Goal: Task Accomplishment & Management: Use online tool/utility

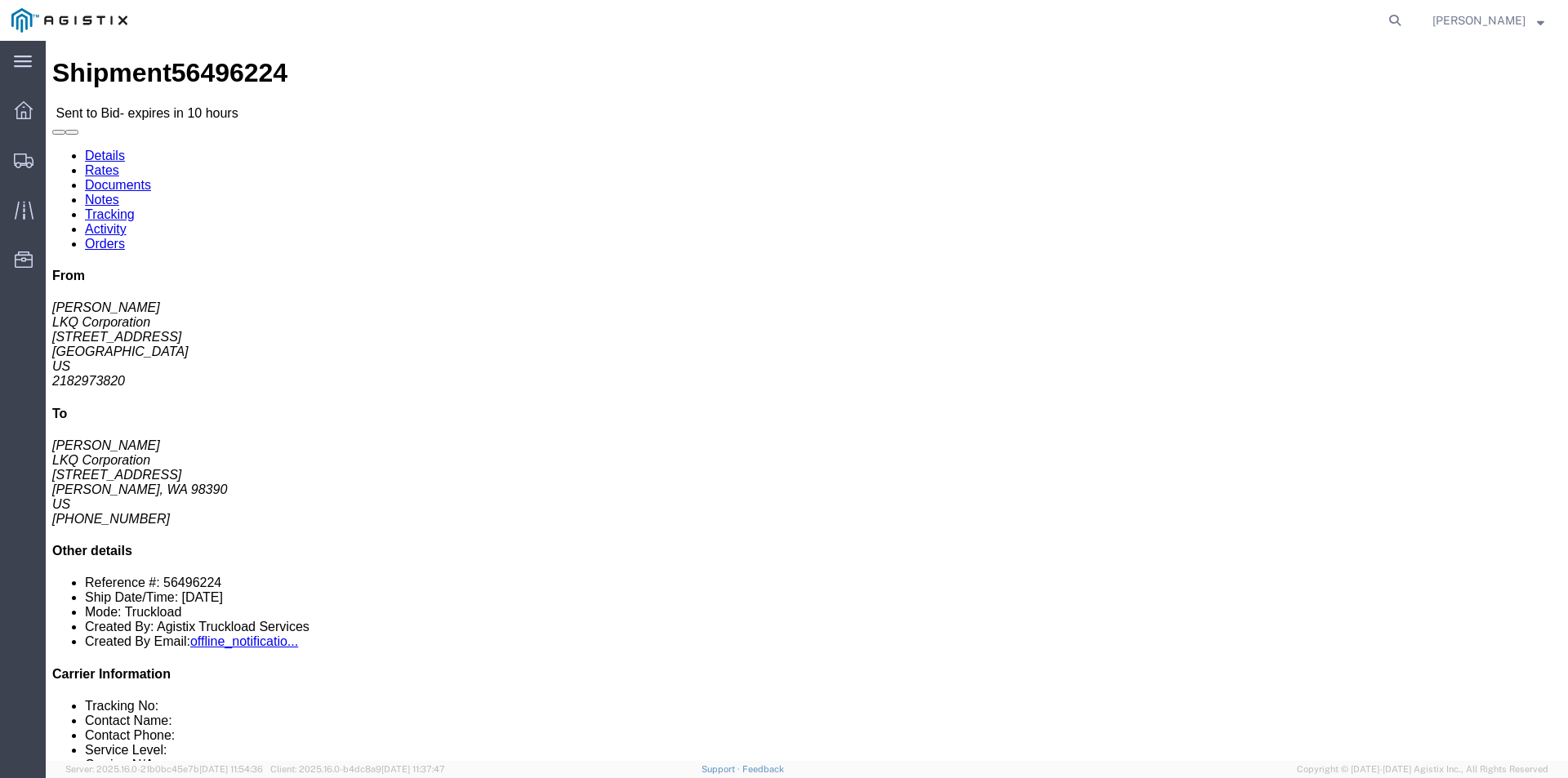
click link "Enter / Modify Bid"
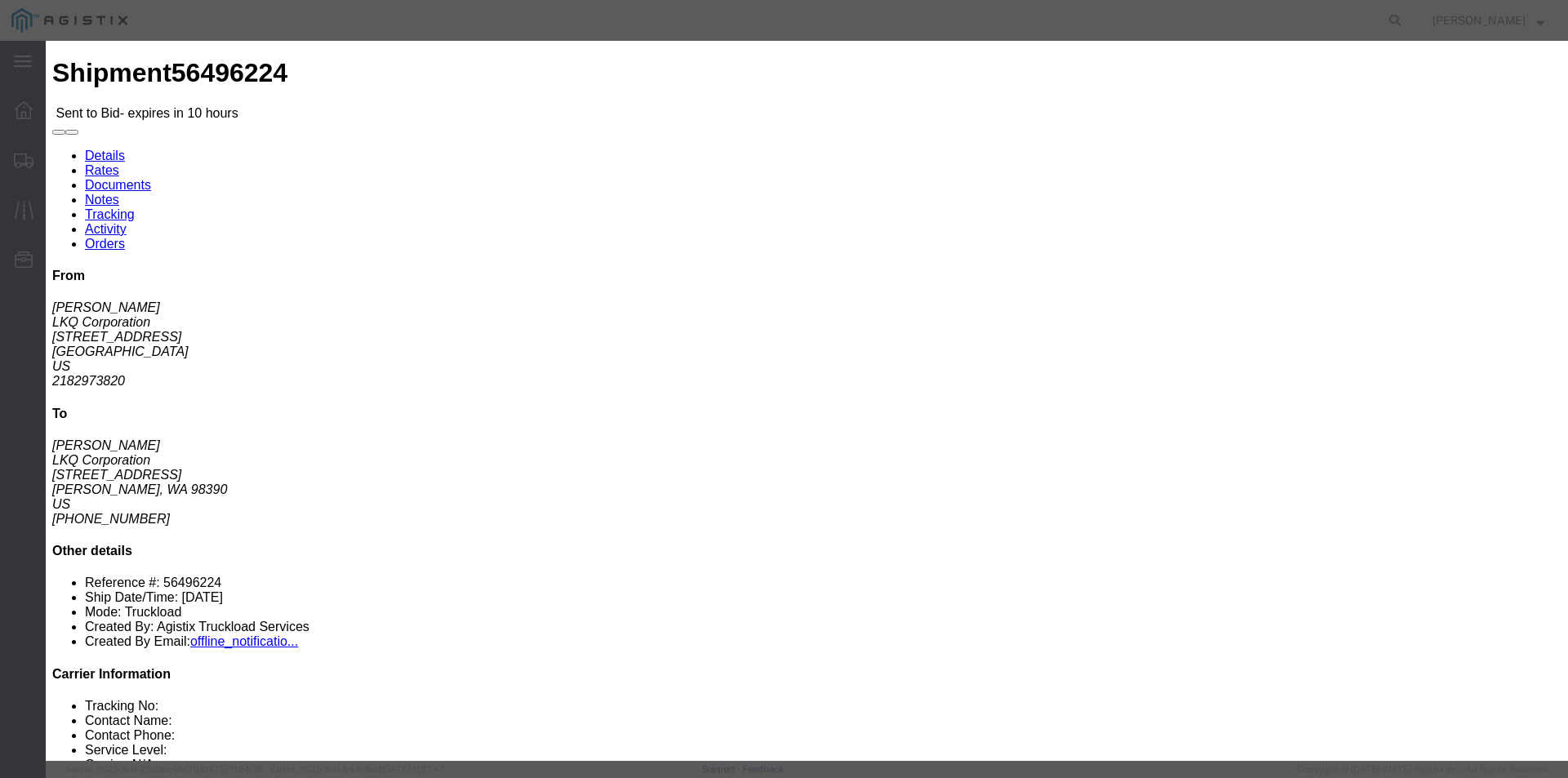
click select "Select RXO Freight Forwarding RXO Logistics"
select select "3224"
click select "Select RXO Freight Forwarding RXO Logistics"
click select "Select Air Airport to Airport Airport to Door CONESTOGA Cargo Van DFRM/STEP Doo…"
select select "11791"
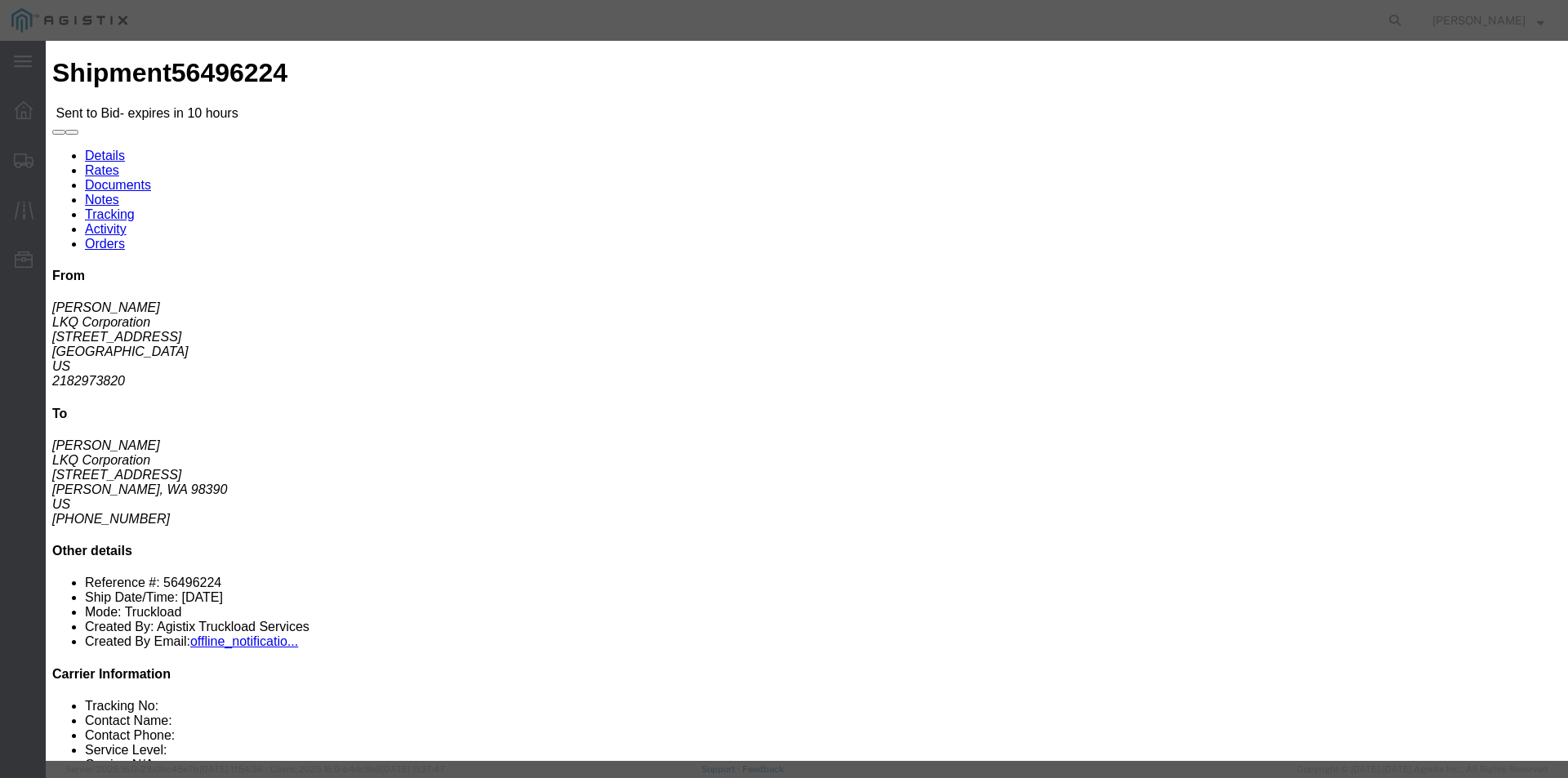
click select "Select Air Airport to Airport Airport to Door CONESTOGA Cargo Van DFRM/STEP Doo…"
click input "text"
type input "bid"
click input "number"
type input "3350"
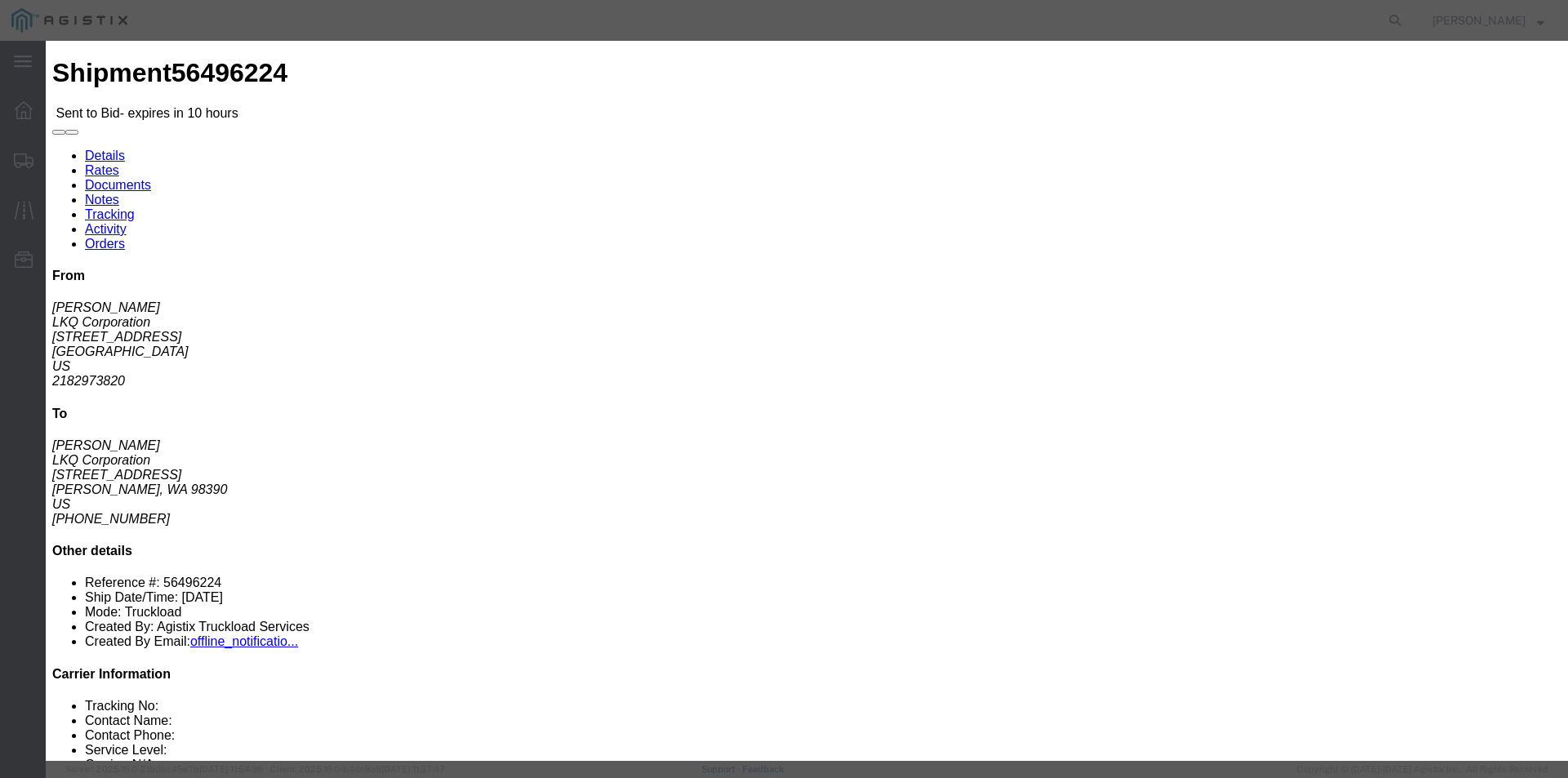
click button "Submit"
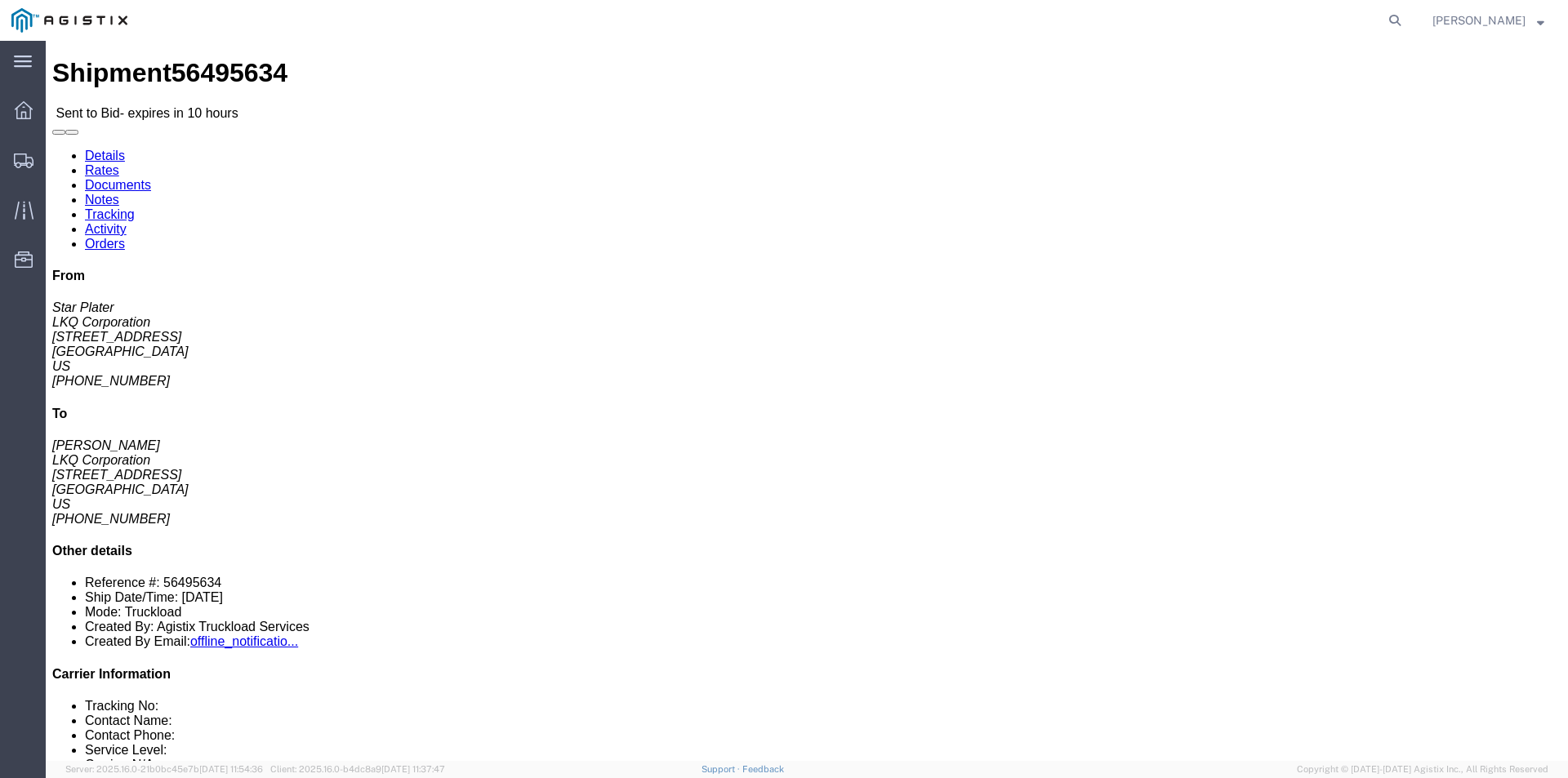
click link "Enter / Modify Bid"
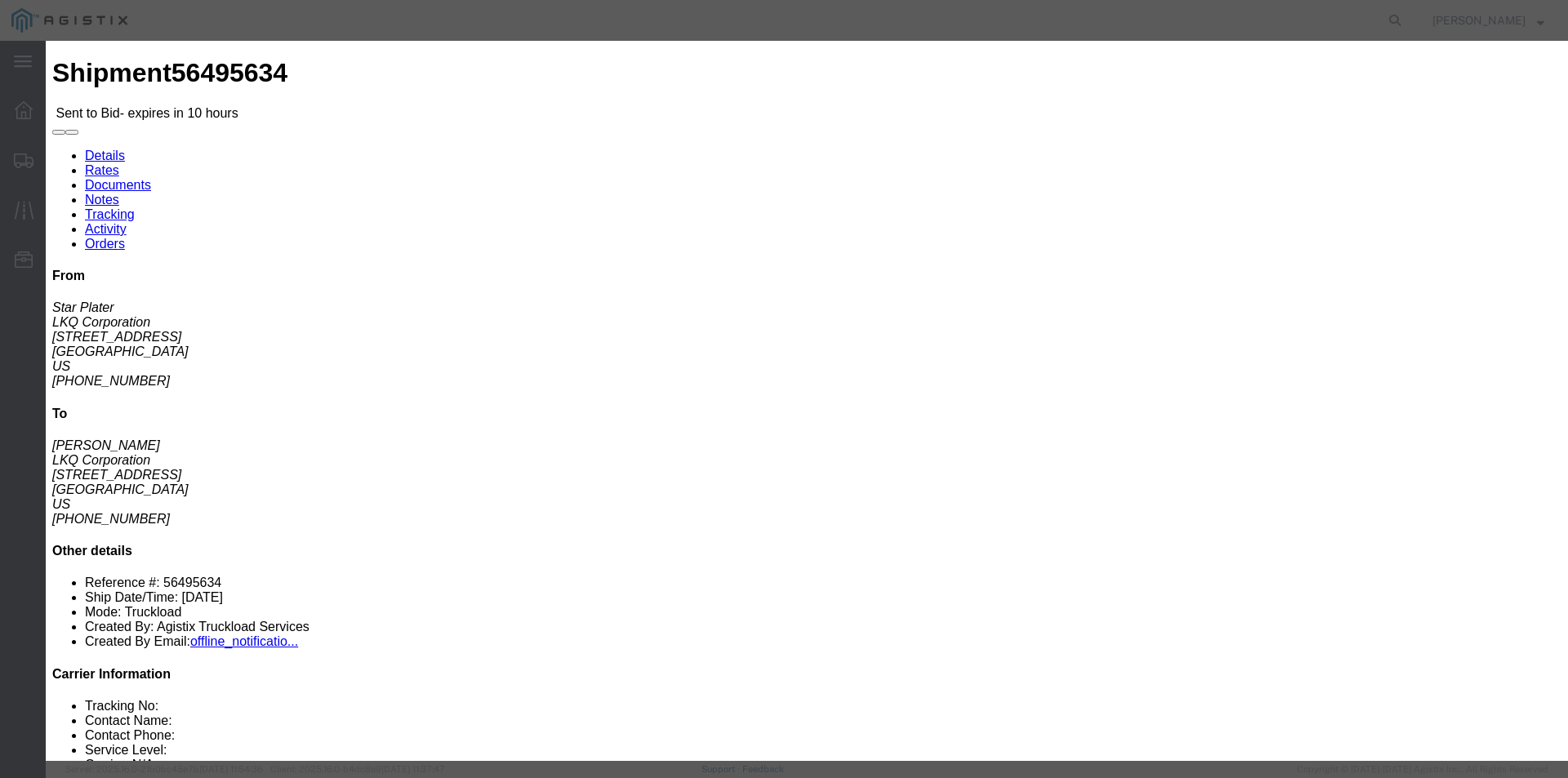
click select "Select RXO Freight Forwarding RXO Logistics"
select select "3224"
click select "Select RXO Freight Forwarding RXO Logistics"
click select "Select Air Airport to Airport Airport to Door CONESTOGA Cargo Van DFRM/STEP Doo…"
select select "11791"
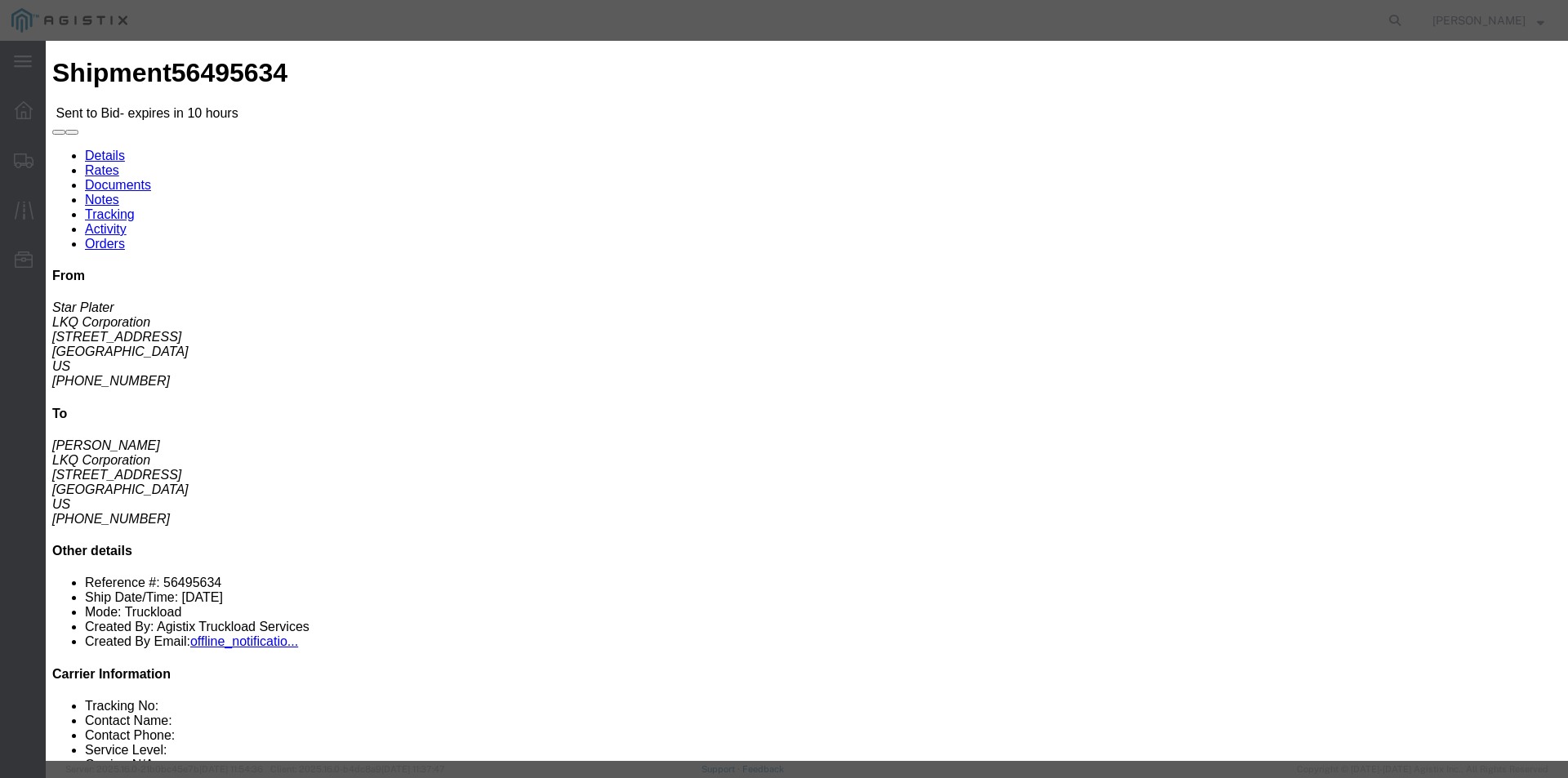
click select "Select Air Airport to Airport Airport to Door CONESTOGA Cargo Van DFRM/STEP Doo…"
click input "text"
type input "bid"
drag, startPoint x: 1081, startPoint y: 318, endPoint x: 1077, endPoint y: 343, distance: 25.3
click div "Mode Select Air Less than Truckload Multi-Leg Ocean Freight Rail Small Parcel T…"
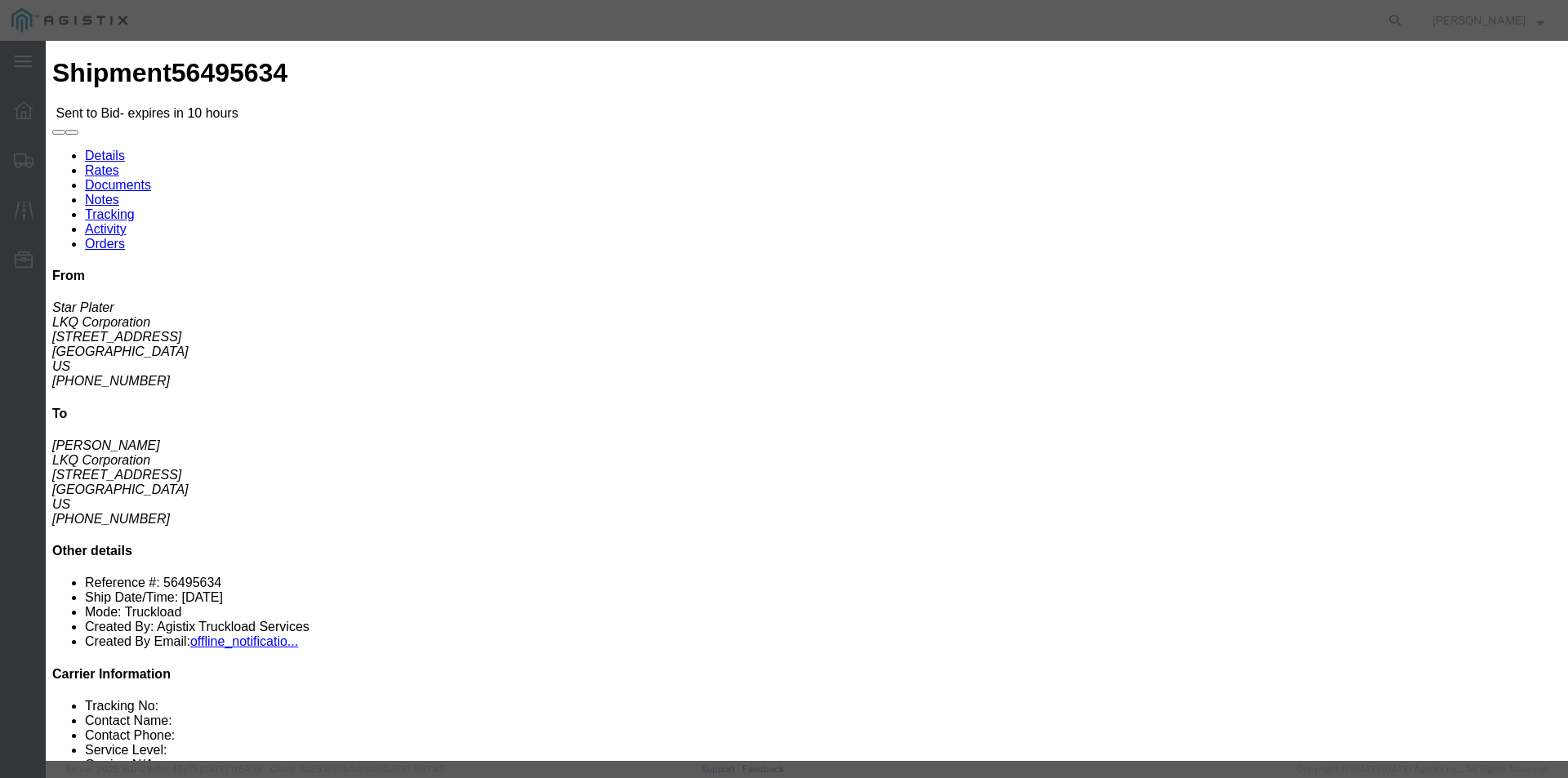
click div "Select 2 Day Service 3 Axle Winch Truck 3 to 5 Day Service 96L Domestic Flat Ra…"
type input "380"
drag, startPoint x: 1105, startPoint y: 619, endPoint x: 1105, endPoint y: 632, distance: 13.0
click div "Submit Close"
click button "Submit"
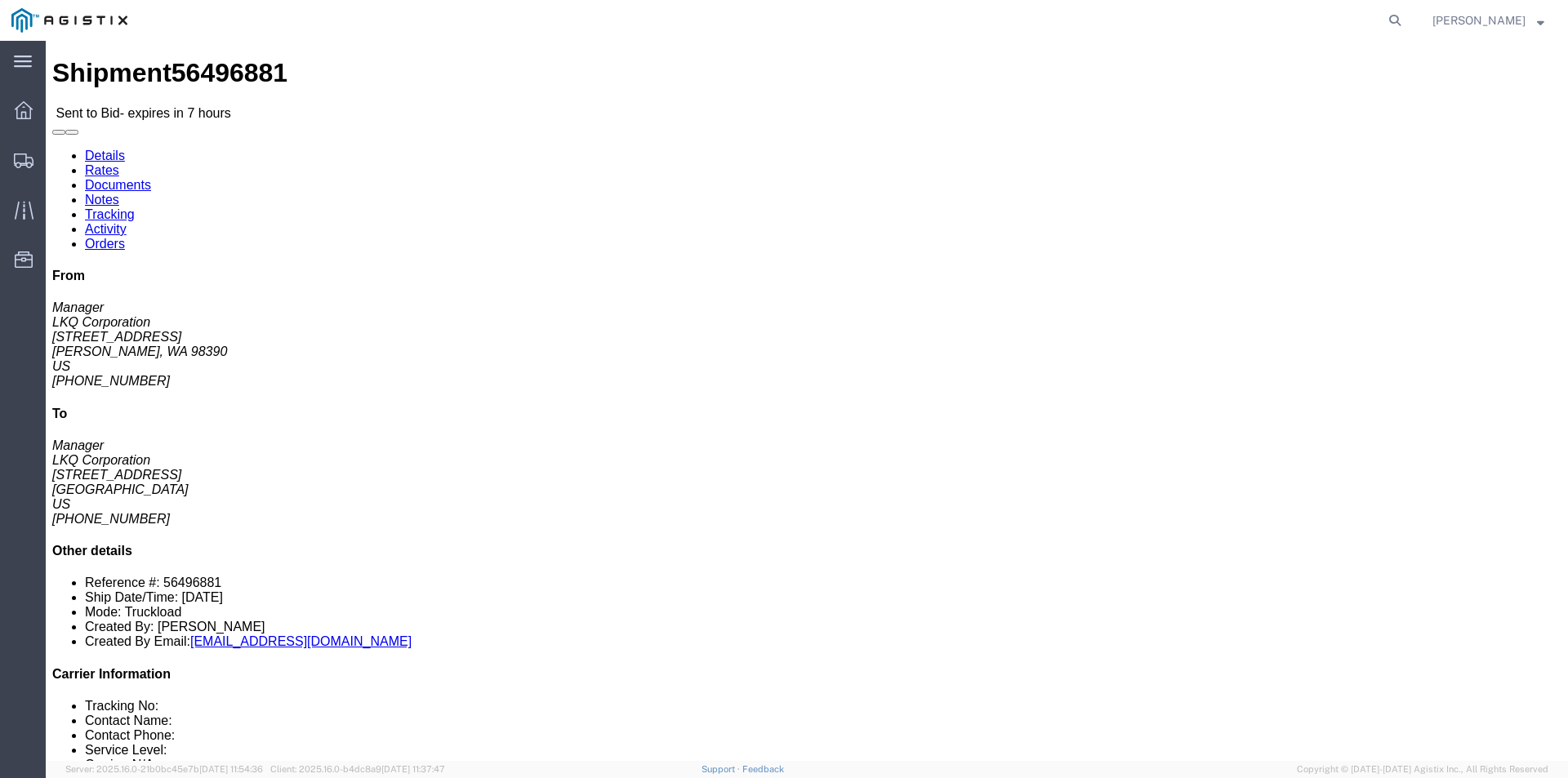
click link "Enter / Modify Bid"
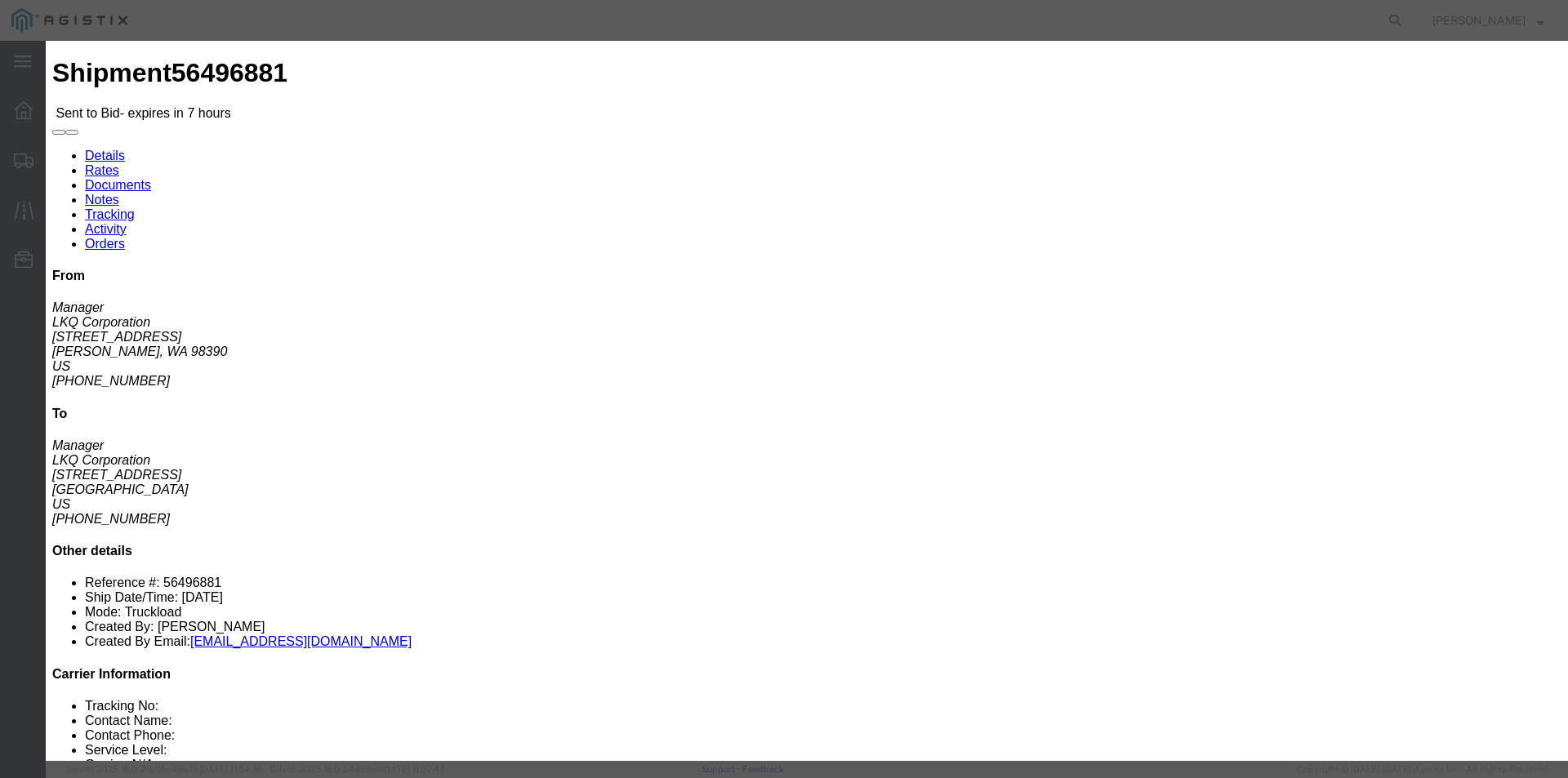
click select "Select RXO Freight Forwarding RXO Logistics"
select select "3224"
click select "Select RXO Freight Forwarding RXO Logistics"
drag, startPoint x: 847, startPoint y: 195, endPoint x: 801, endPoint y: 154, distance: 61.6
click select "Select Air Airport to Airport Airport to Door CONESTOGA Cargo Van DFRM/STEP Doo…"
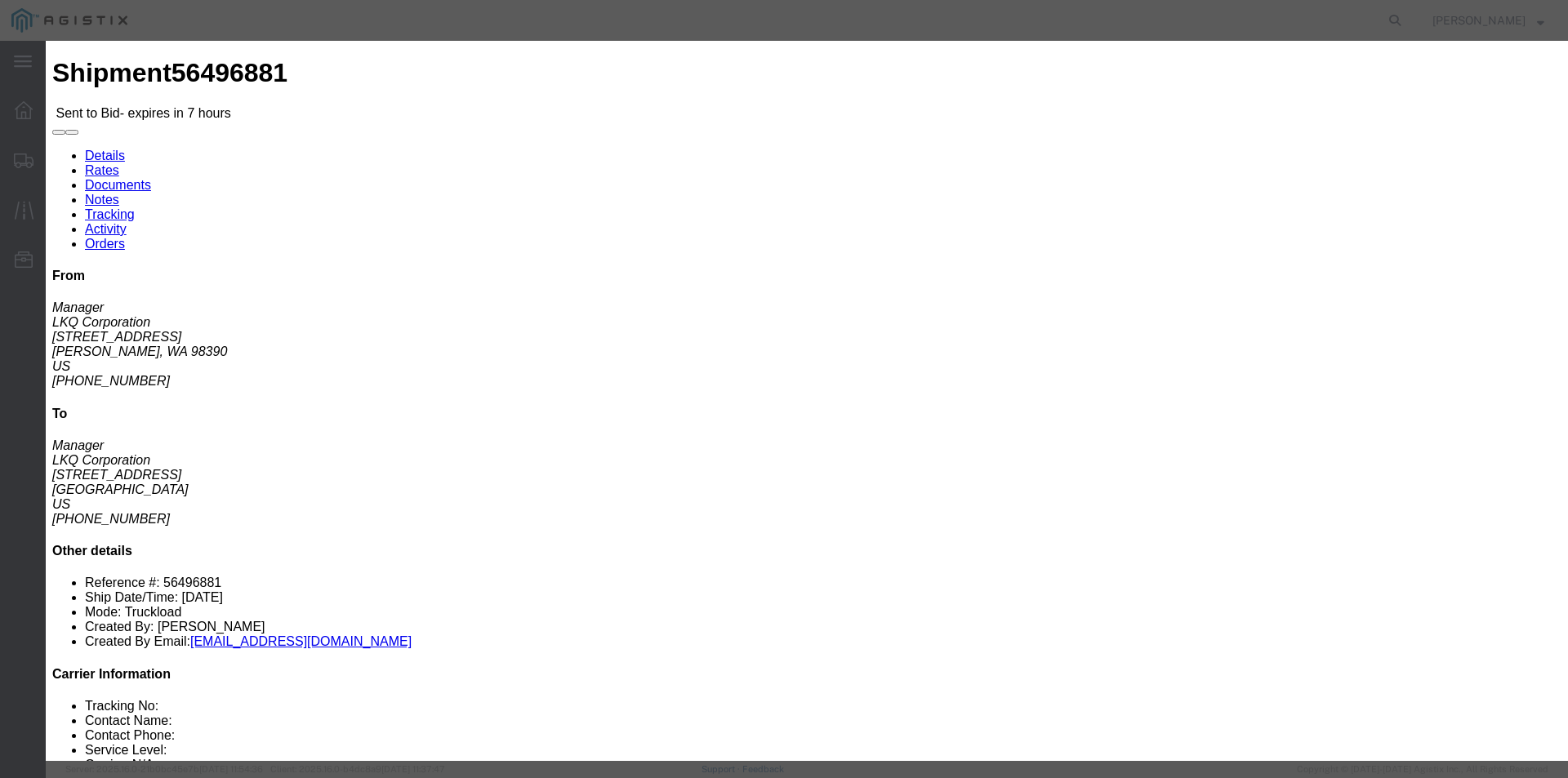
select select "11791"
click select "Select Air Airport to Airport Airport to Door CONESTOGA Cargo Van DFRM/STEP Doo…"
click input "text"
type input "bid"
click input "number"
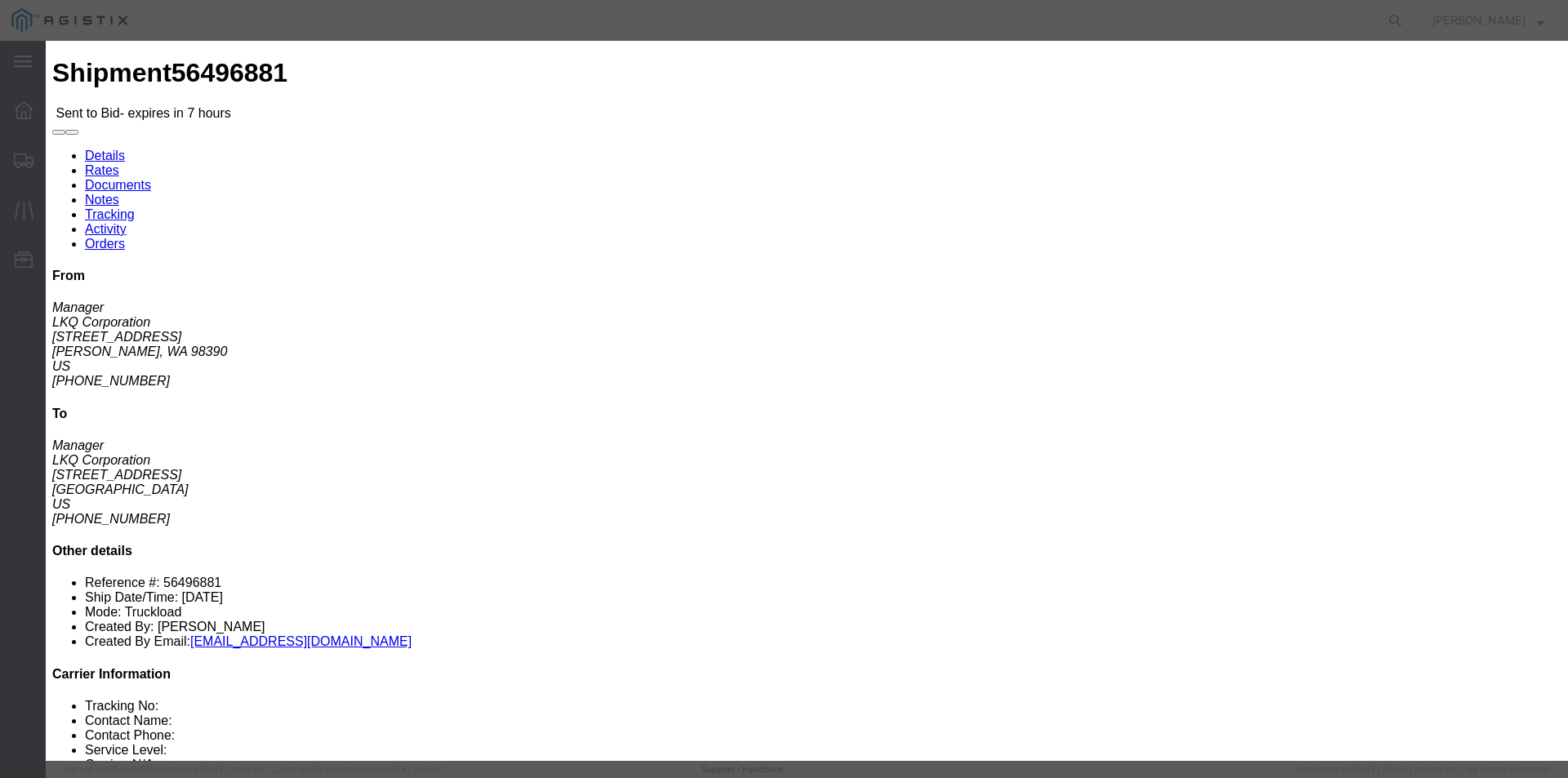
drag, startPoint x: 1079, startPoint y: 335, endPoint x: 1018, endPoint y: 322, distance: 62.4
click div "Select 2 Day Service 3 Axle Winch Truck 3 to 5 Day Service 96L Domestic Flat Ra…"
type input "3480"
click button "Submit"
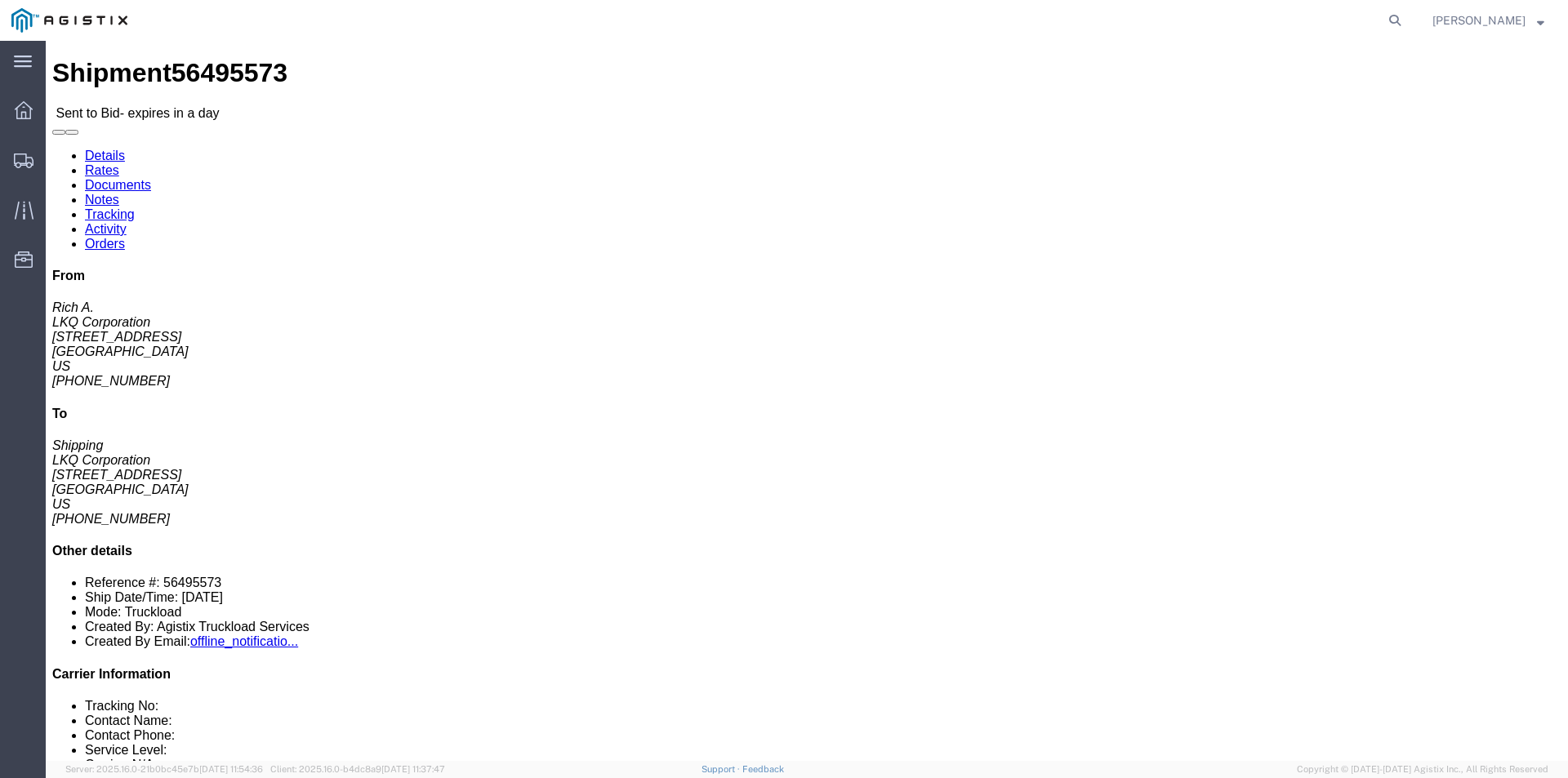
click link "Enter / Modify Bid"
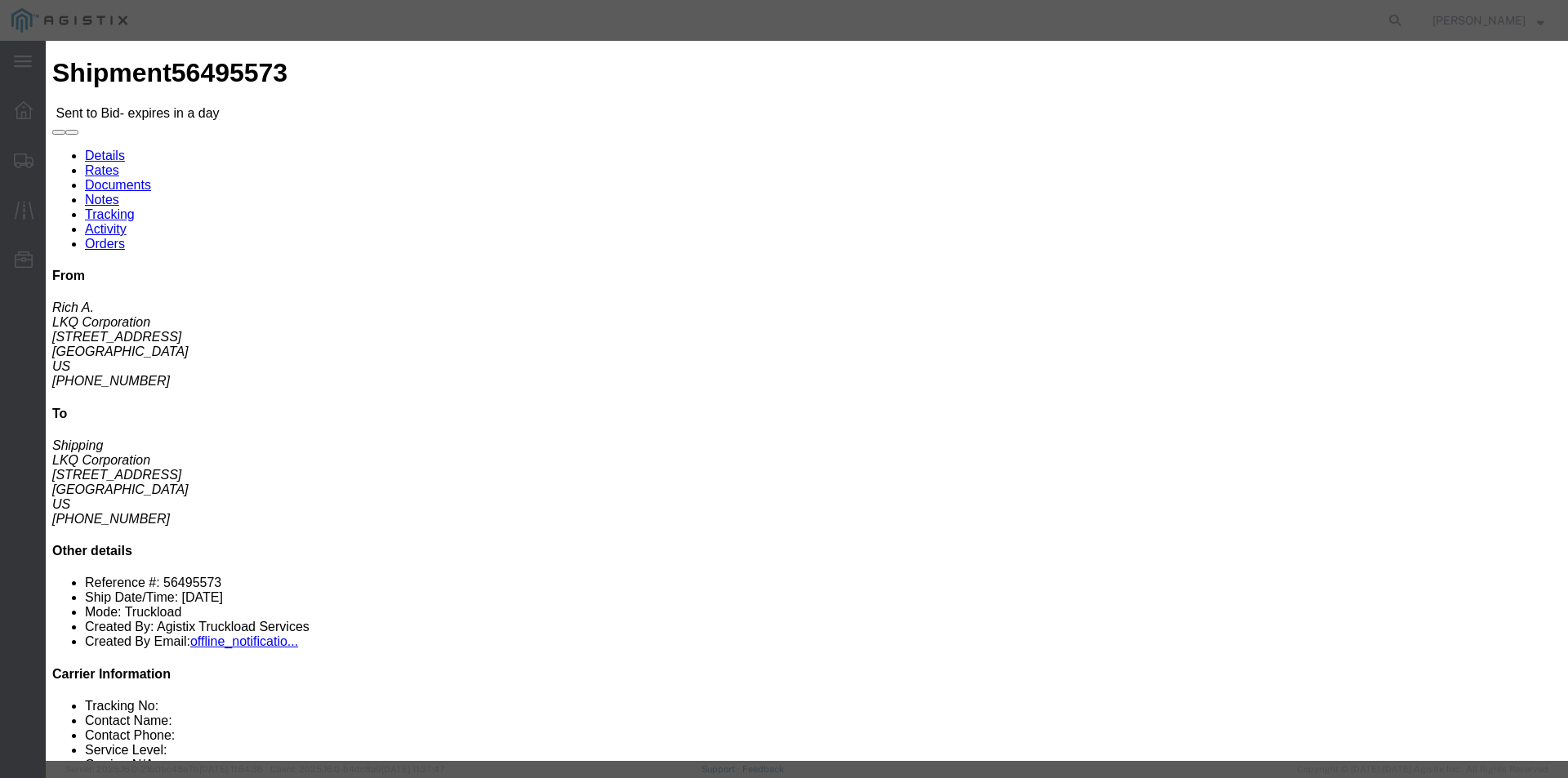
click select "Select RXO Freight Forwarding RXO Logistics"
select select "3224"
click select "Select RXO Freight Forwarding RXO Logistics"
drag, startPoint x: 570, startPoint y: 211, endPoint x: 804, endPoint y: 147, distance: 242.6
click select "Select Air Airport to Airport Airport to Door CONESTOGA Cargo Van DFRM/STEP Doo…"
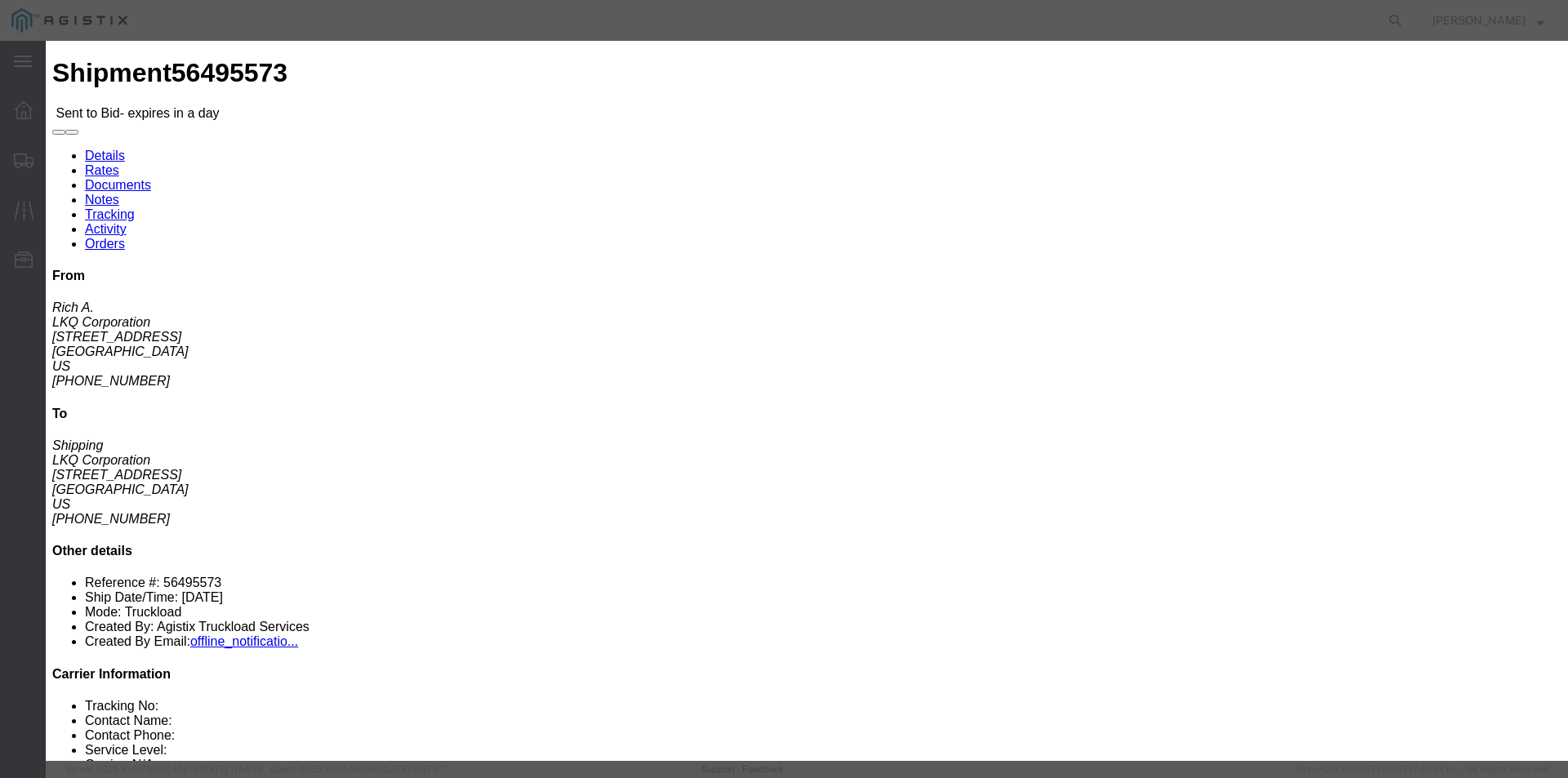
select select "11791"
click select "Select Air Airport to Airport Airport to Door CONESTOGA Cargo Van DFRM/STEP Doo…"
click input "text"
type input "bid"
click div "Mode Select Air Less than Truckload Multi-Leg Ocean Freight Rail Small Parcel T…"
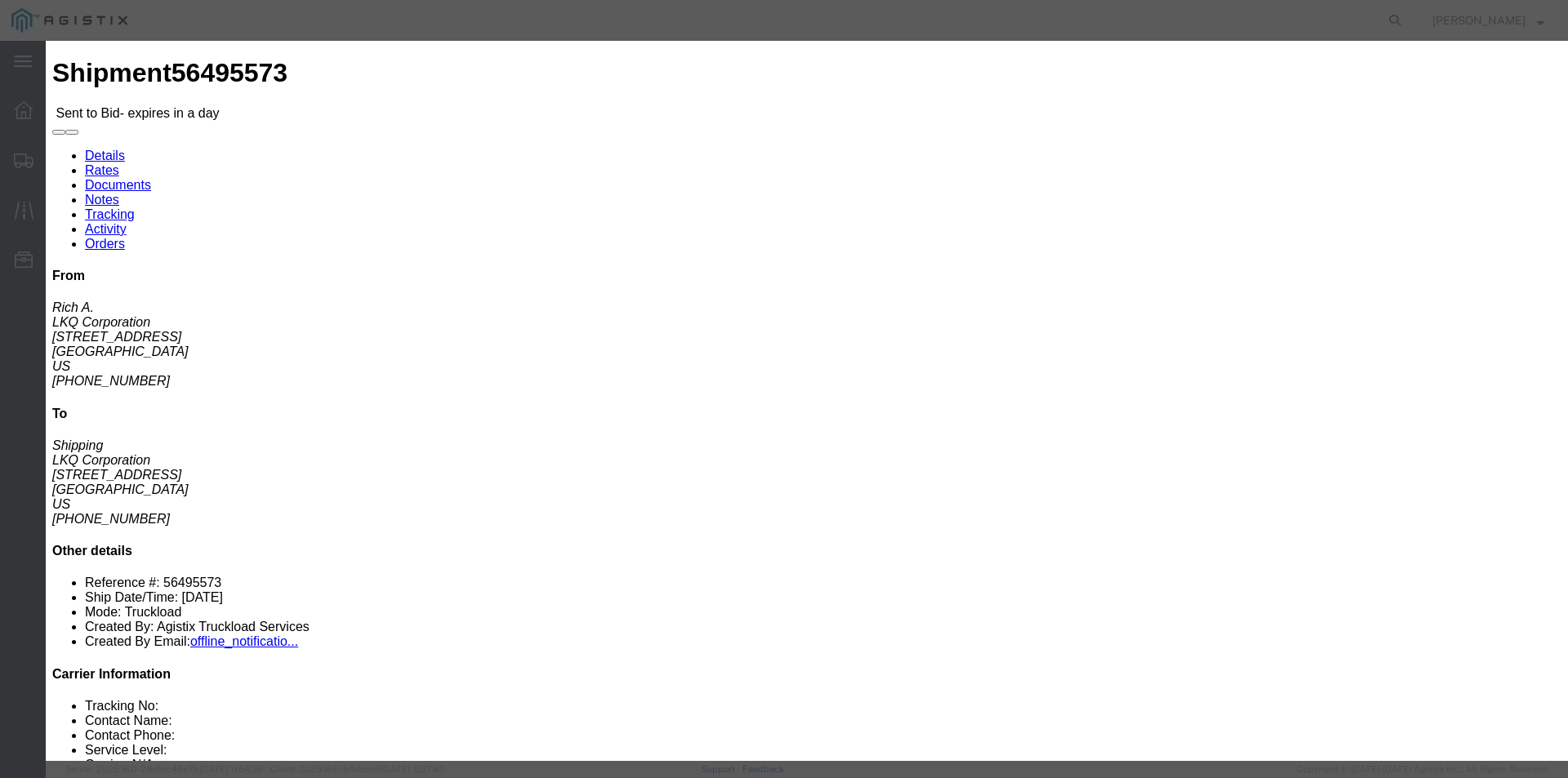
click input "number"
type input "2200"
click button "Submit"
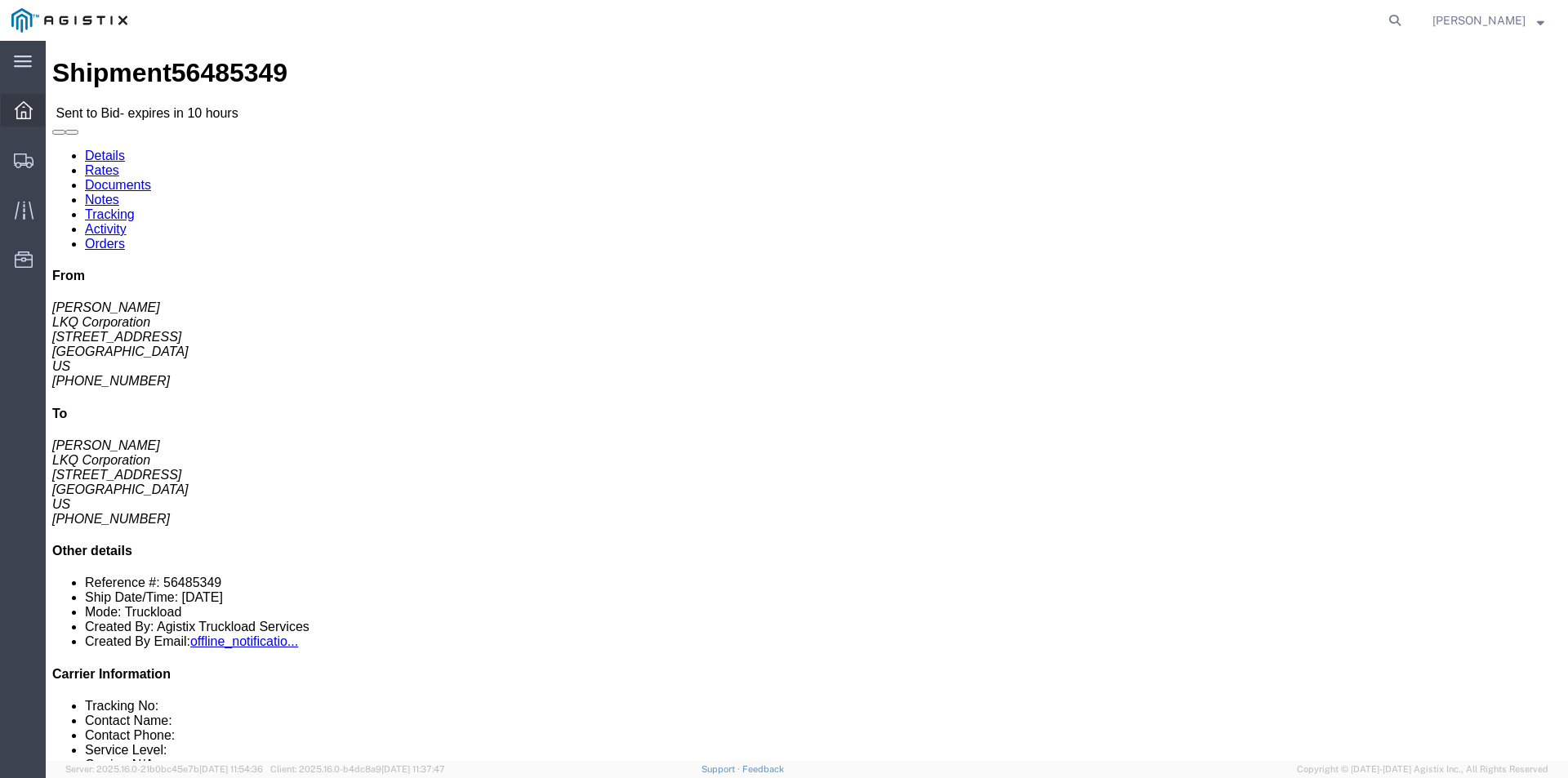
click at [30, 107] on icon at bounding box center [24, 110] width 18 height 18
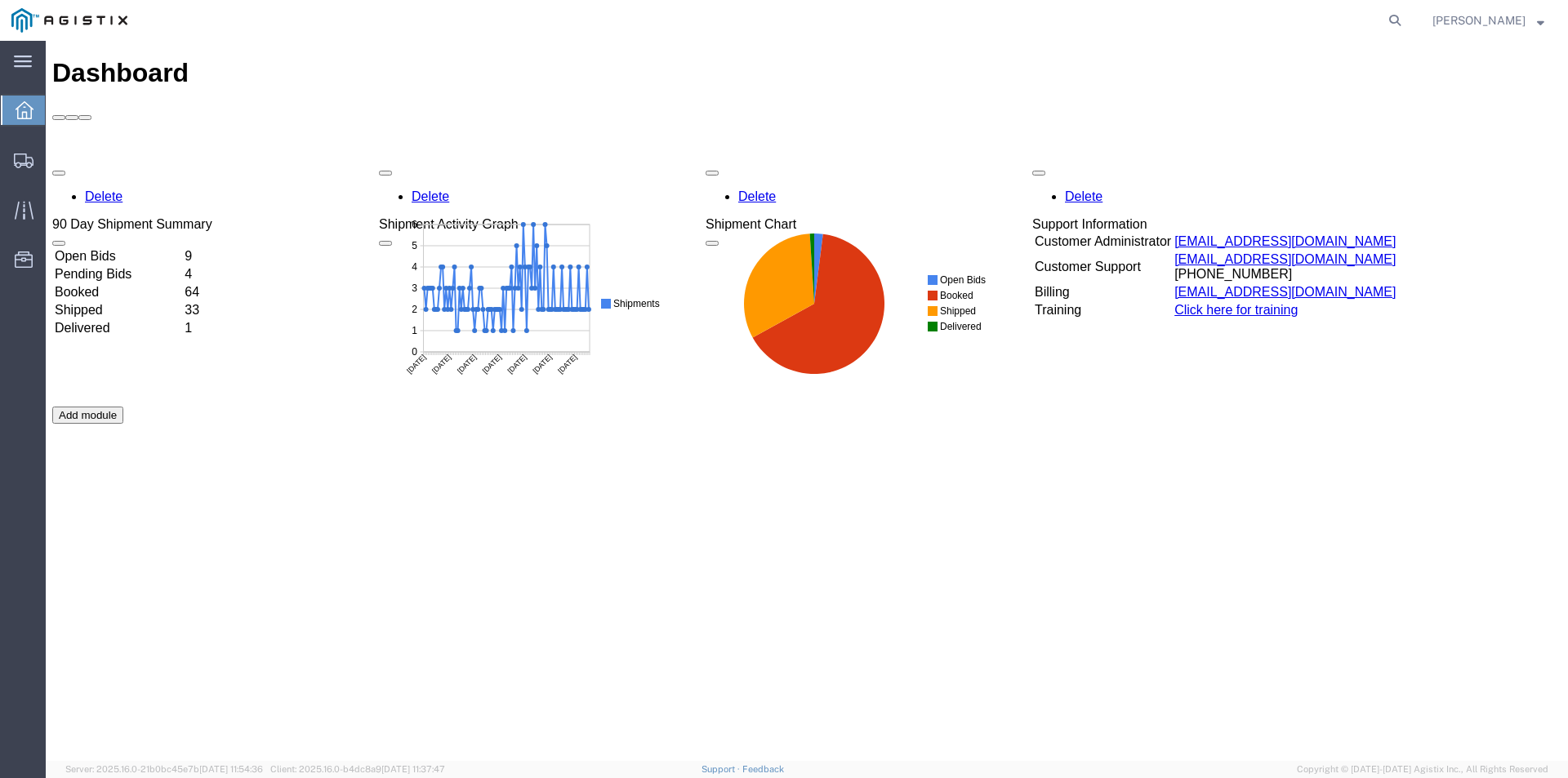
click at [182, 248] on td "Open Bids" at bounding box center [117, 257] width 128 height 16
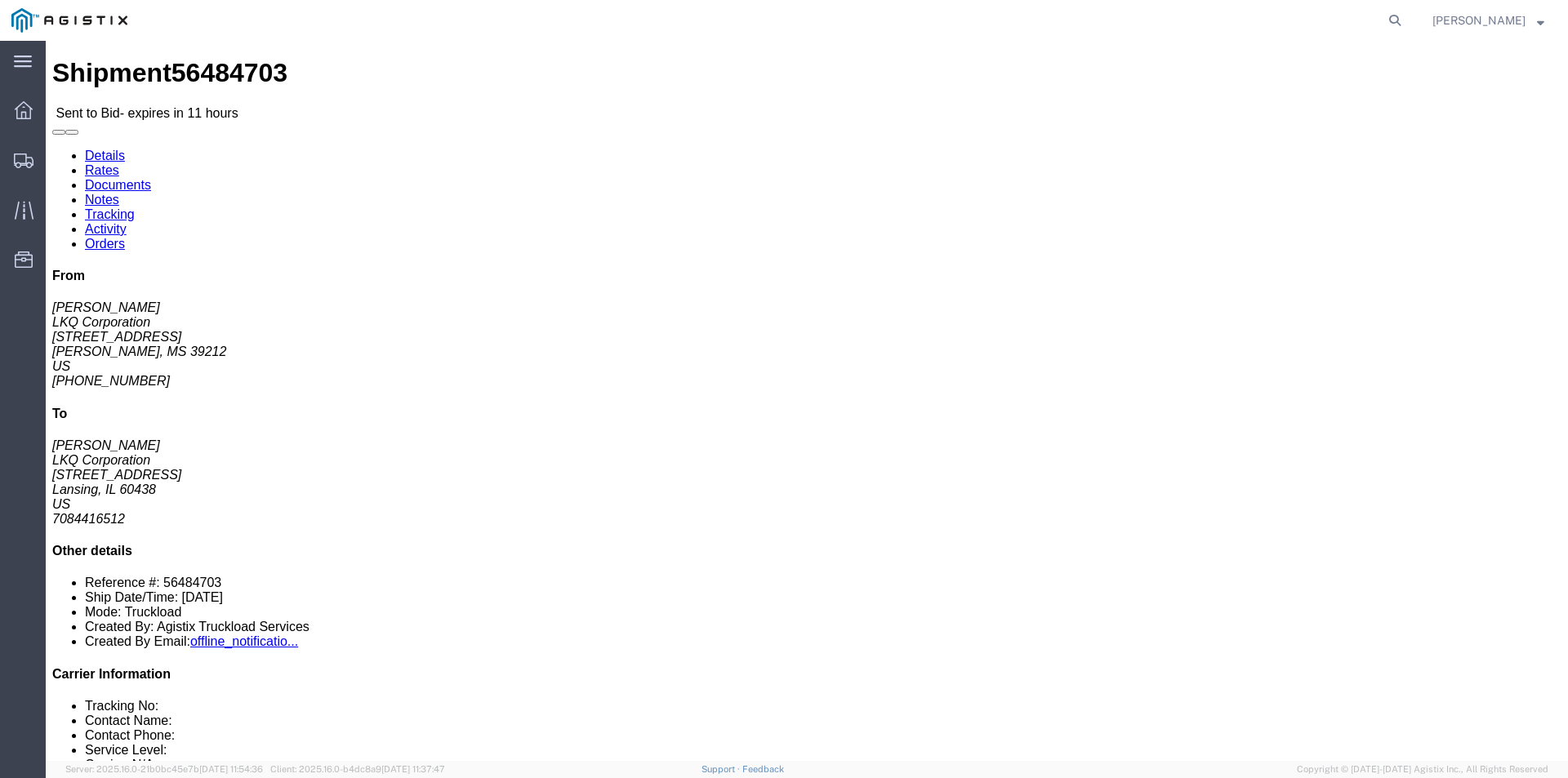
click button "button"
click link "Enter / Modify Bid"
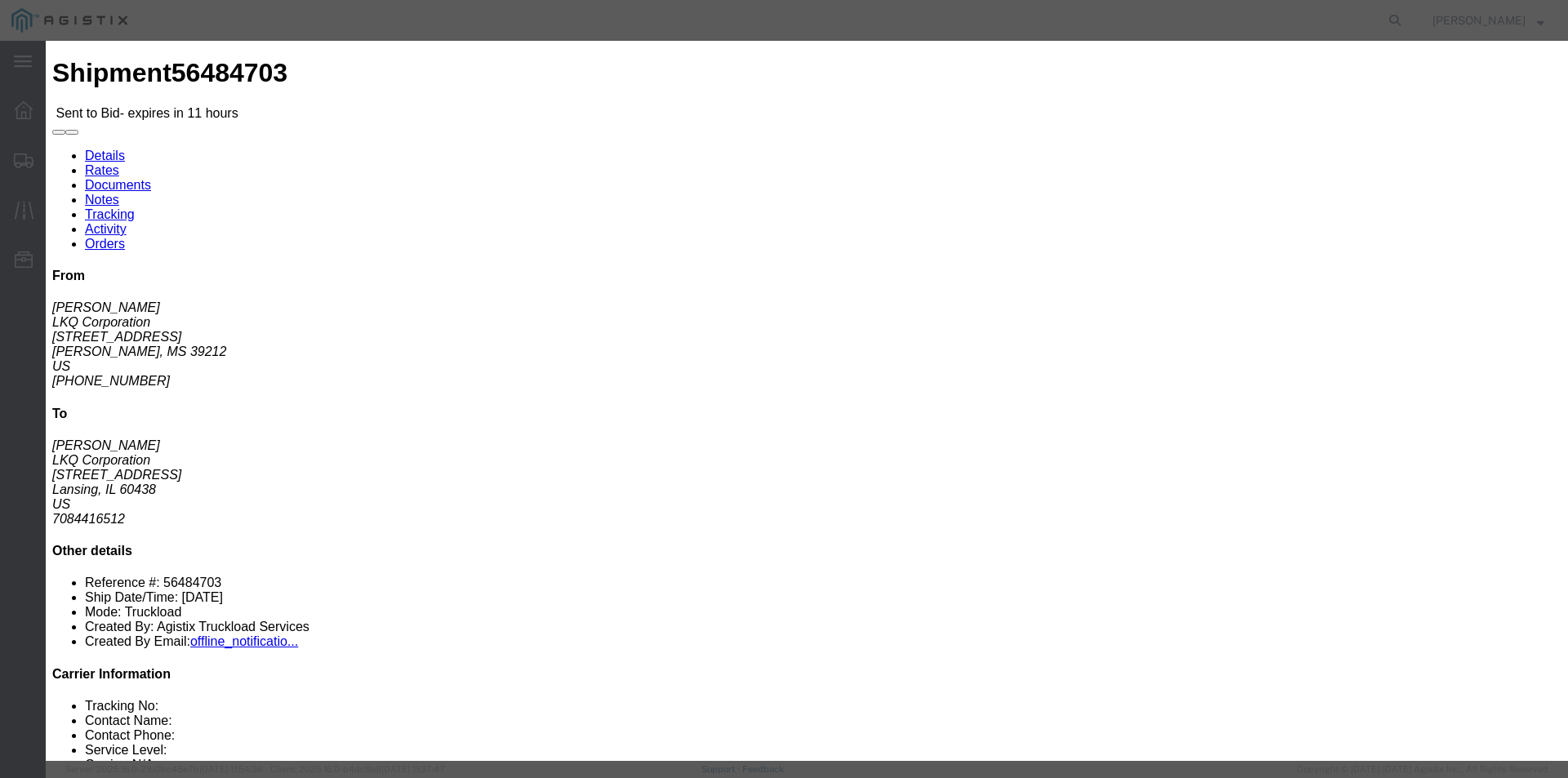
click input "text"
type input "bid"
click input "number"
type input "1400"
click button "Submit"
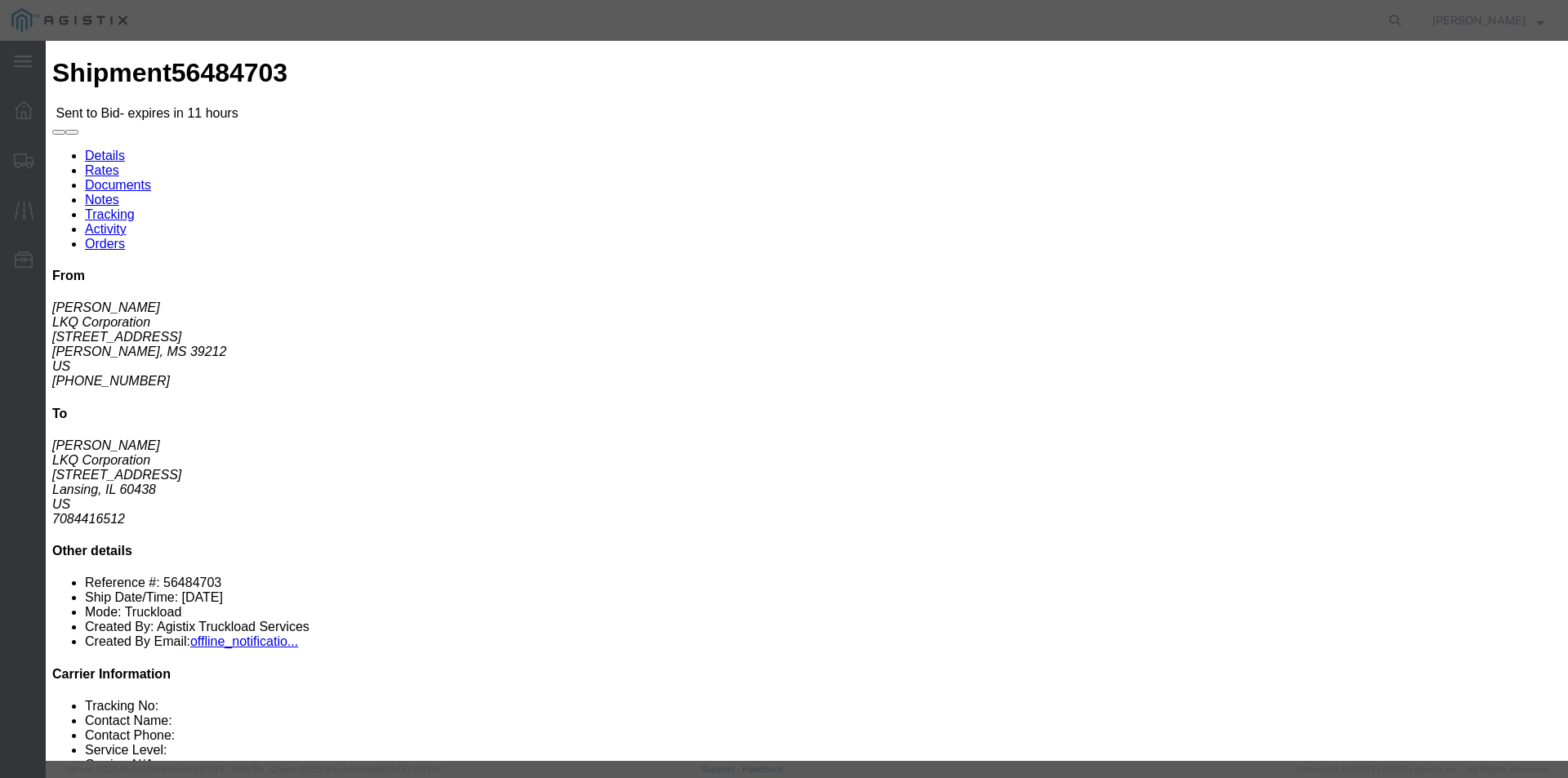
click select "Select"
click select "Select RXO Freight Forwarding RXO Logistics"
select select "3224"
click select "Select RXO Freight Forwarding RXO Logistics"
click div "Service Level Select Air Airport to Airport Airport to Door CONESTOGA Cargo Van…"
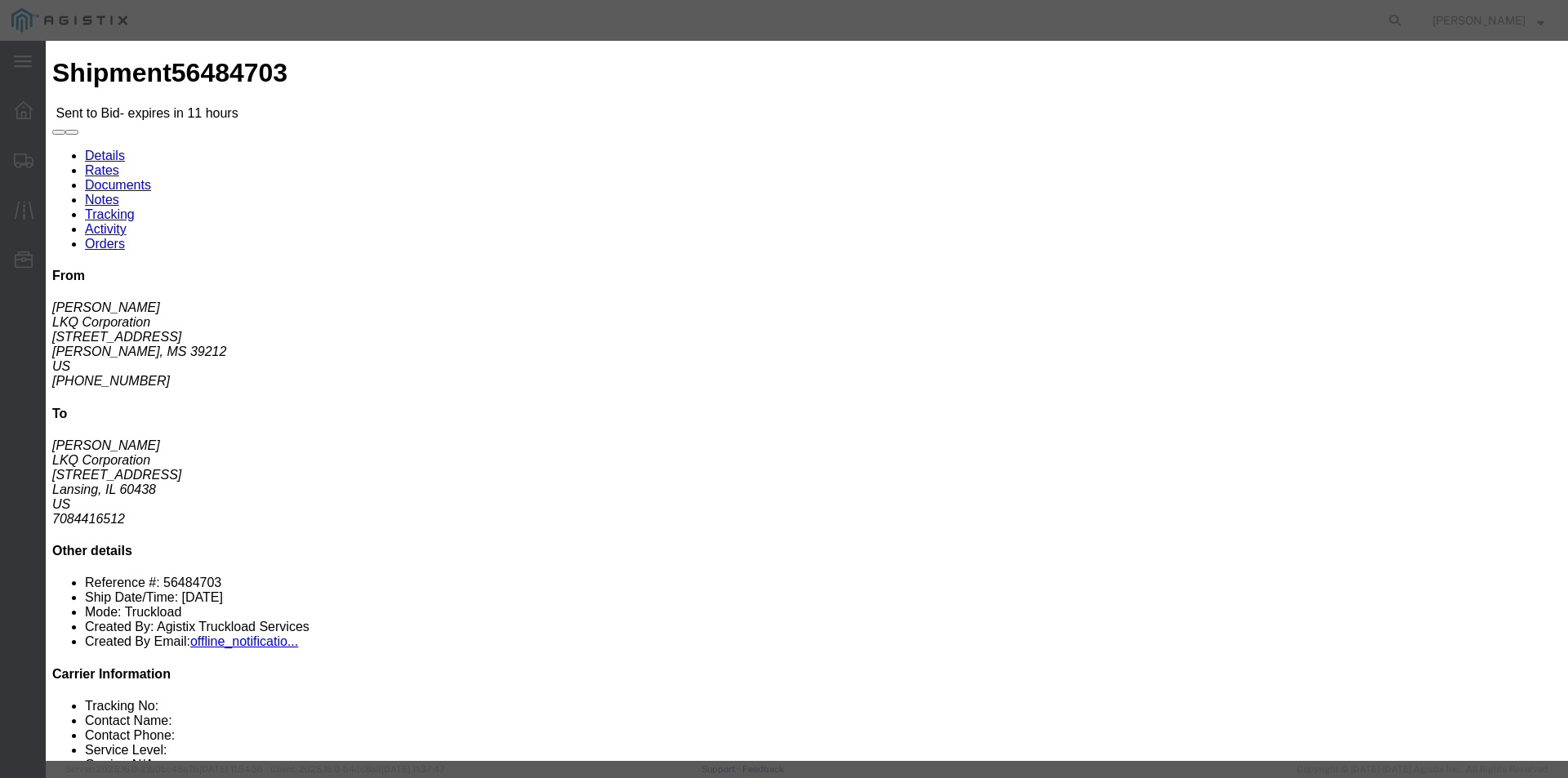
click select "Select Air Airport to Airport Airport to Door CONESTOGA Cargo Van DFRM/STEP Doo…"
select select "11791"
click select "Select Air Airport to Airport Airport to Door CONESTOGA Cargo Van DFRM/STEP Doo…"
drag, startPoint x: 988, startPoint y: 418, endPoint x: 952, endPoint y: 365, distance: 64.1
click div "Select 2 Day Service 3 Axle Winch Truck 3 to 5 Day Service 96L Domestic Flat Ra…"
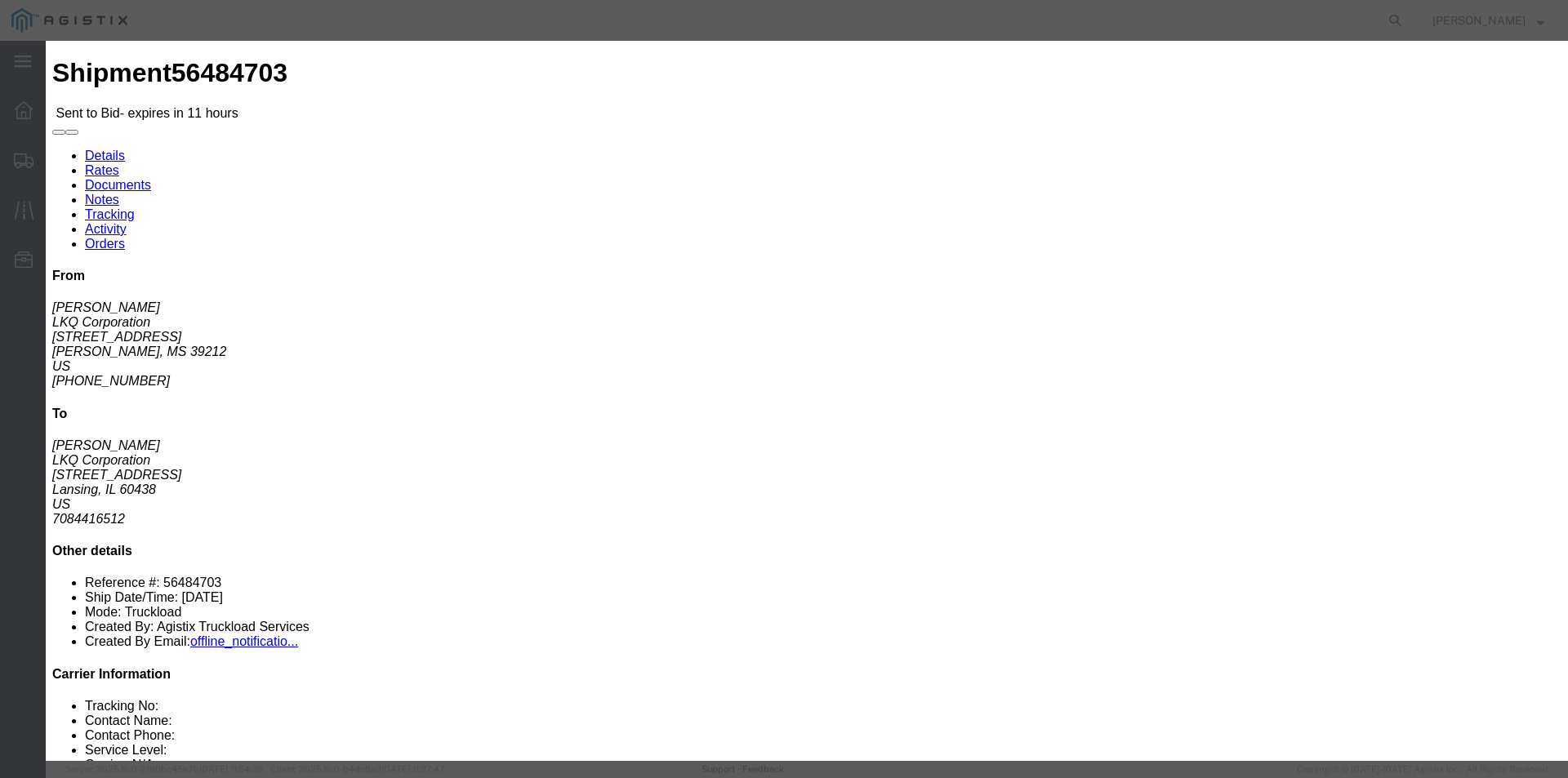
click button "Submit"
